Goal: Check status: Check status

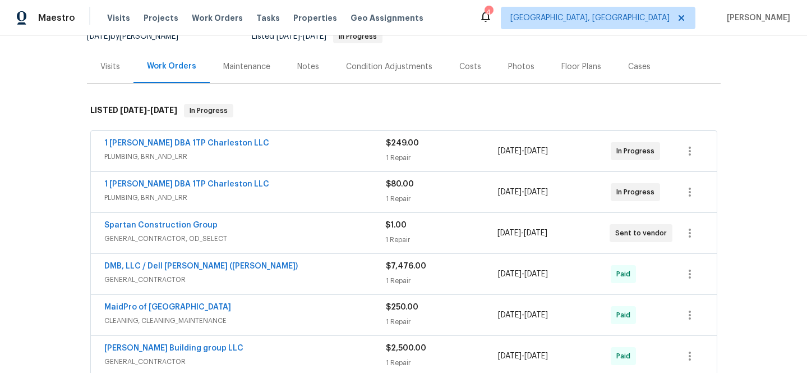
scroll to position [121, 0]
click at [143, 222] on link "Spartan Construction Group" at bounding box center [160, 225] width 113 height 8
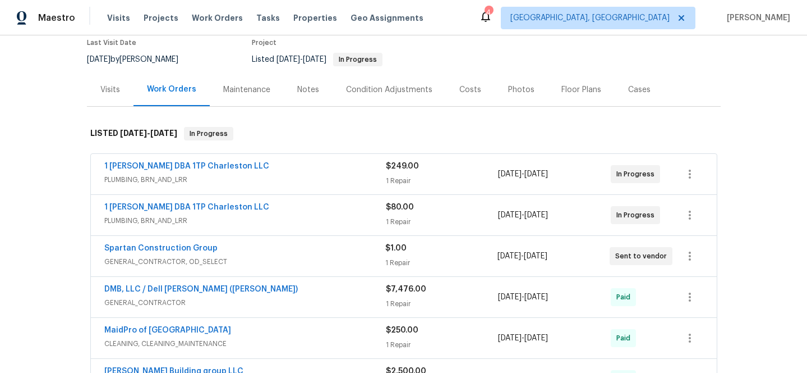
scroll to position [99, 0]
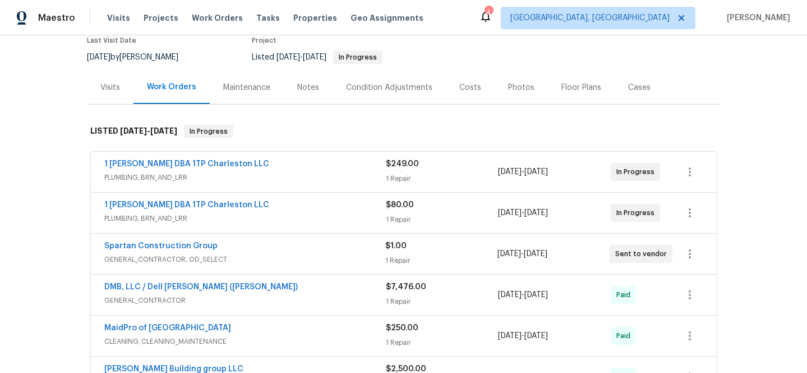
click at [139, 199] on div "1 [PERSON_NAME] DBA 1TP Charleston LLC PLUMBING, BRN_AND_LRR $80.00 1 Repair [D…" at bounding box center [404, 212] width 626 height 40
click at [136, 204] on link "1 [PERSON_NAME] DBA 1TP Charleston LLC" at bounding box center [186, 205] width 165 height 8
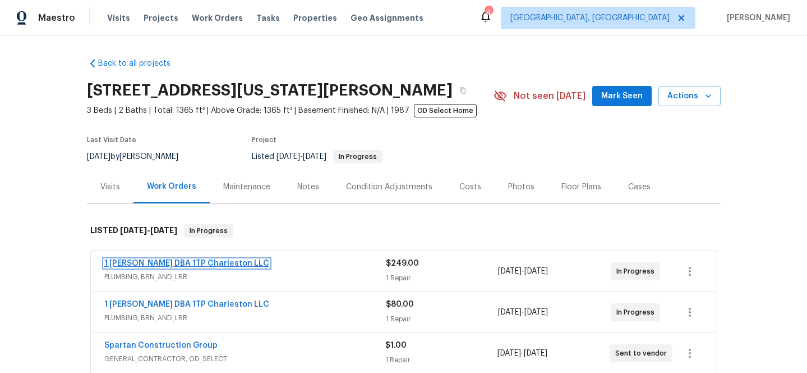
click at [146, 261] on link "1 Tom Plumber DBA 1TP Charleston LLC" at bounding box center [186, 263] width 165 height 8
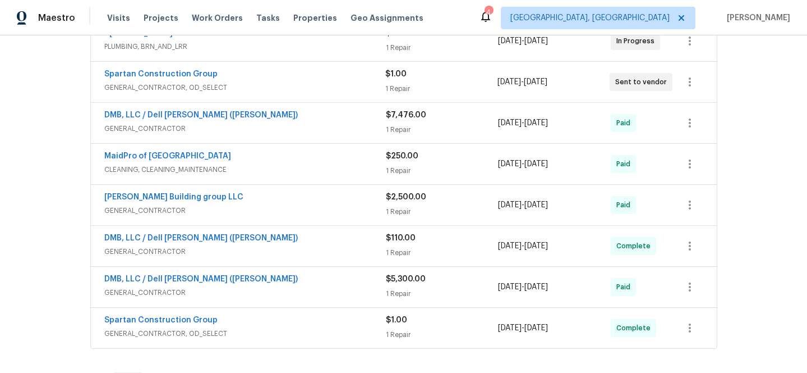
scroll to position [283, 0]
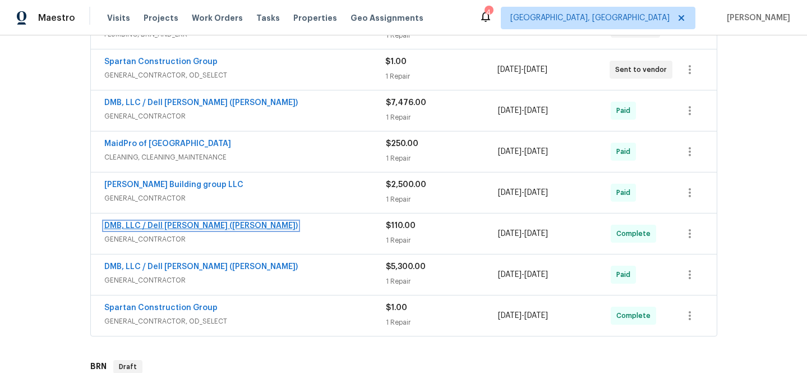
click at [130, 222] on link "DMB, LLC / Dell [PERSON_NAME] ([PERSON_NAME])" at bounding box center [201, 226] width 194 height 8
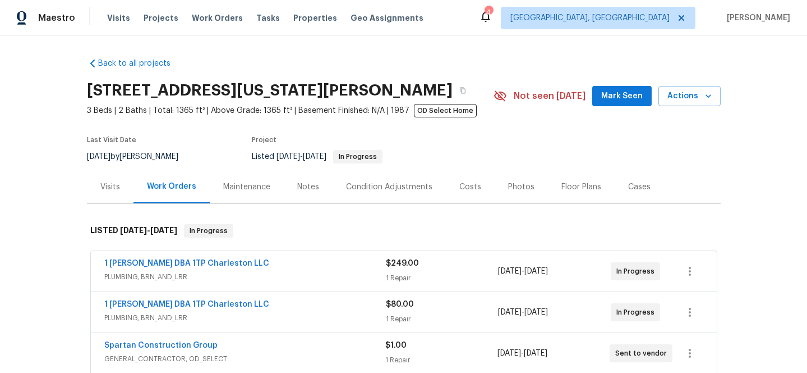
click at [108, 194] on div "Visits" at bounding box center [110, 186] width 47 height 33
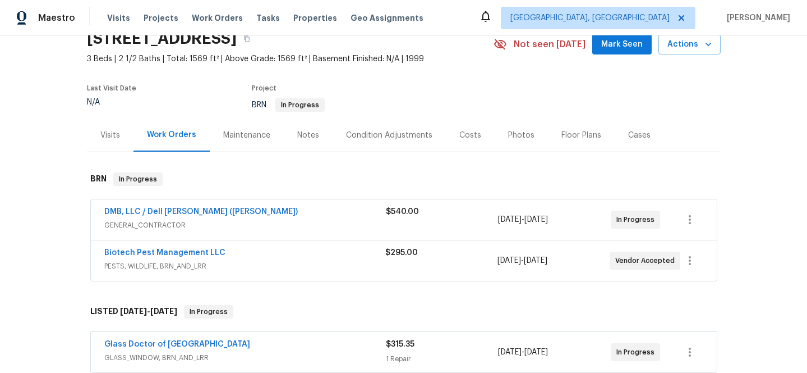
scroll to position [53, 0]
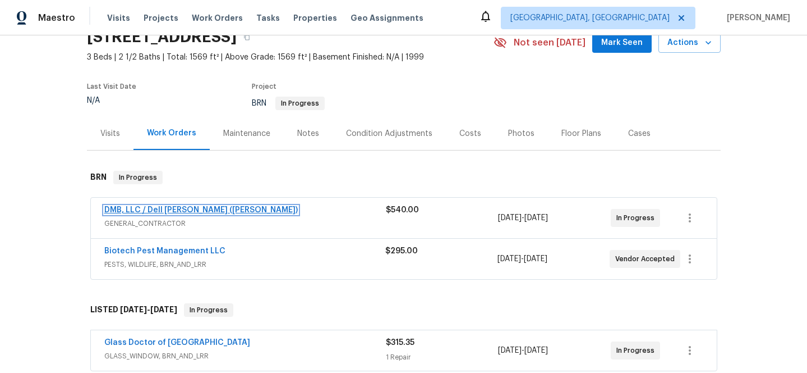
click at [143, 207] on link "DMB, LLC / Dell [PERSON_NAME] ([PERSON_NAME])" at bounding box center [201, 210] width 194 height 8
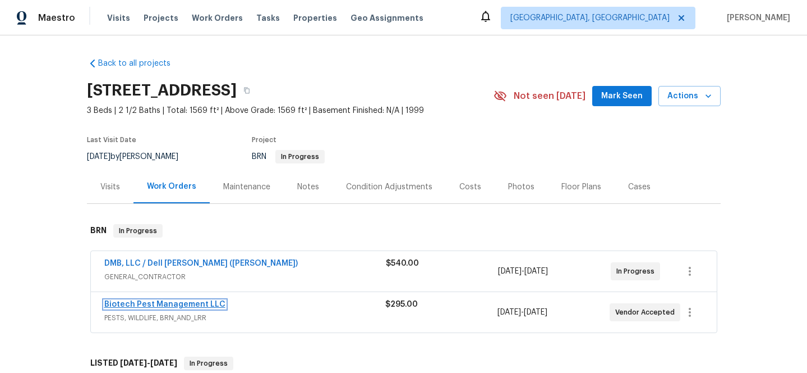
click at [163, 303] on link "Biotech Pest Management LLC" at bounding box center [164, 304] width 121 height 8
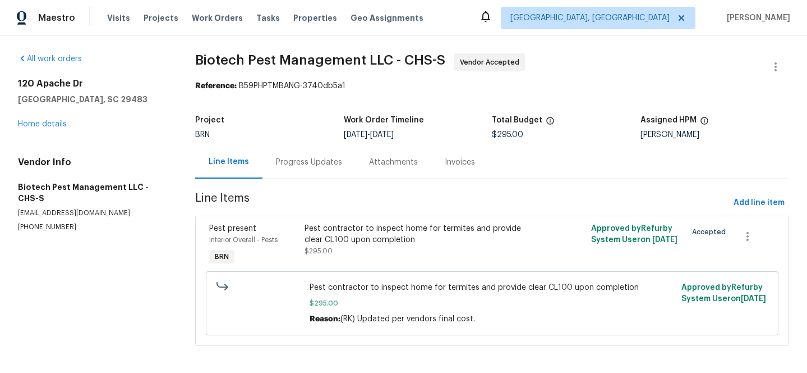
click at [292, 162] on div "Progress Updates" at bounding box center [309, 162] width 66 height 11
